Goal: Task Accomplishment & Management: Manage account settings

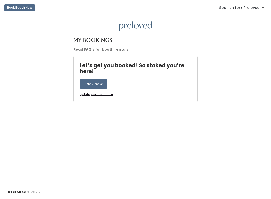
click at [247, 10] on span "Spanish fork Preloved" at bounding box center [239, 8] width 41 height 6
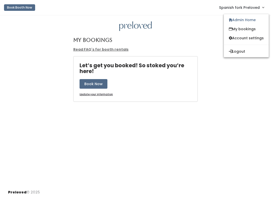
click at [253, 21] on link "Admin Home" at bounding box center [246, 19] width 45 height 9
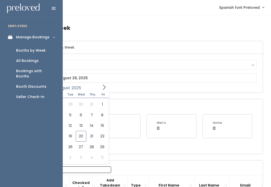
click at [39, 71] on div "Bookings with Booths" at bounding box center [35, 74] width 39 height 11
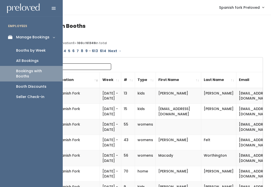
click at [39, 84] on div "Booth Discounts" at bounding box center [31, 86] width 30 height 5
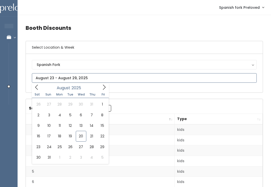
type input "August 16 to August 22"
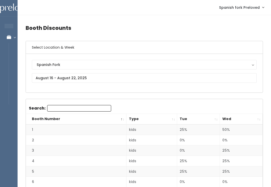
click at [260, 117] on th "Wed" at bounding box center [241, 119] width 43 height 11
